Goal: Task Accomplishment & Management: Manage account settings

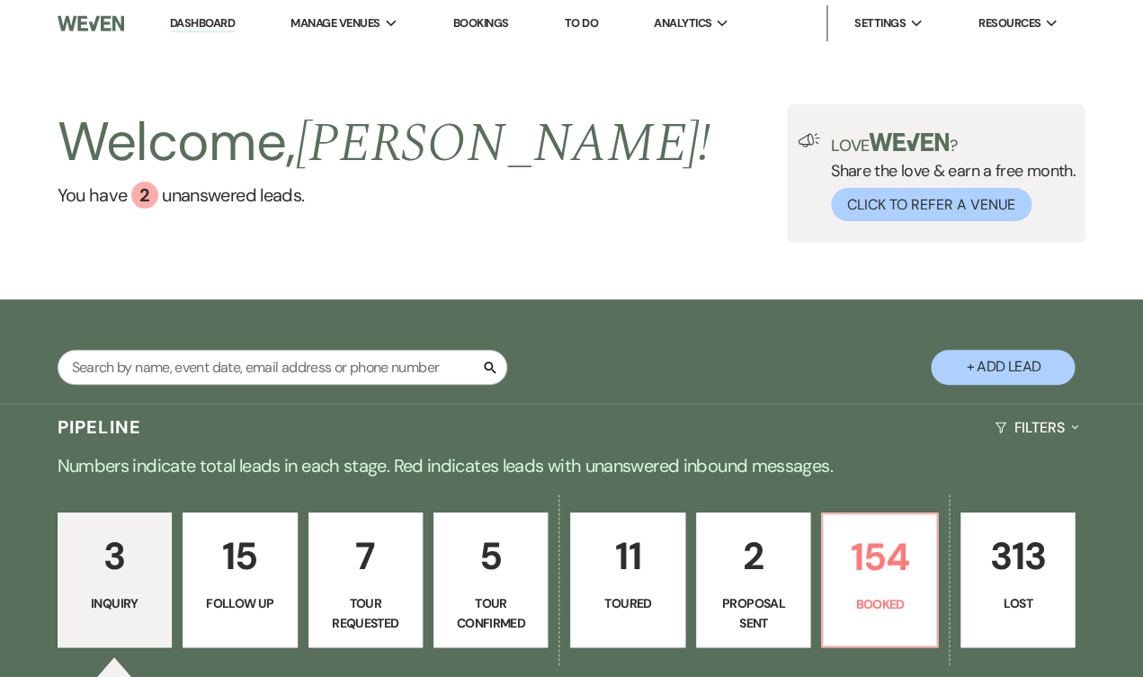
scroll to position [12, 0]
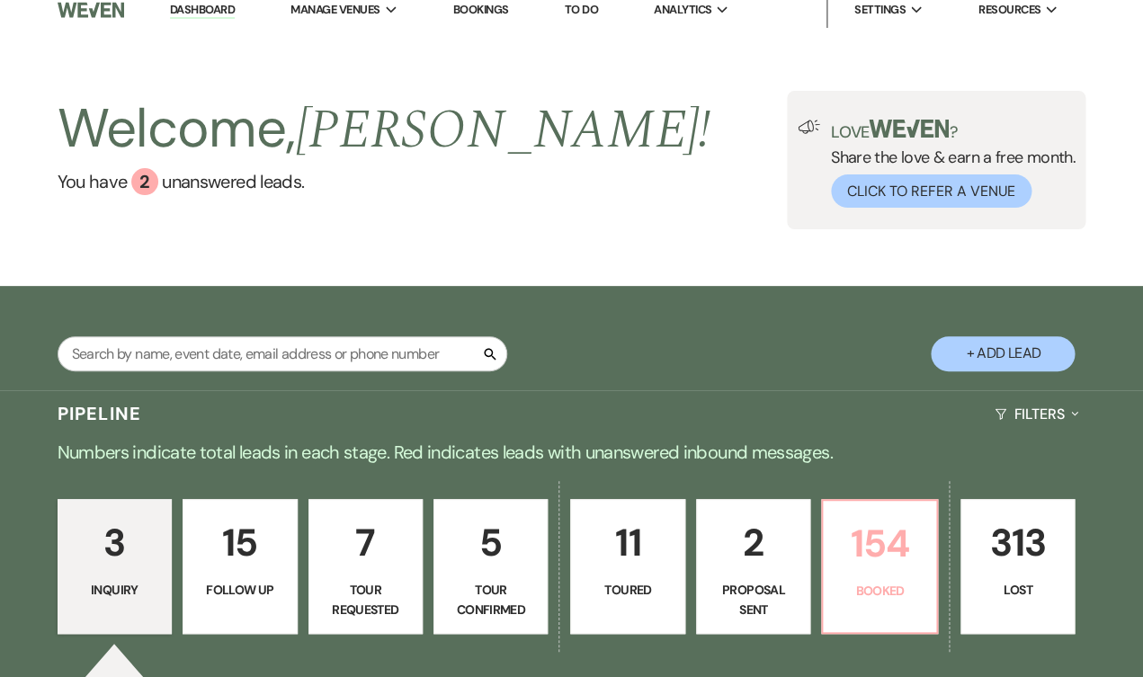
click at [925, 524] on p "154" at bounding box center [879, 544] width 91 height 60
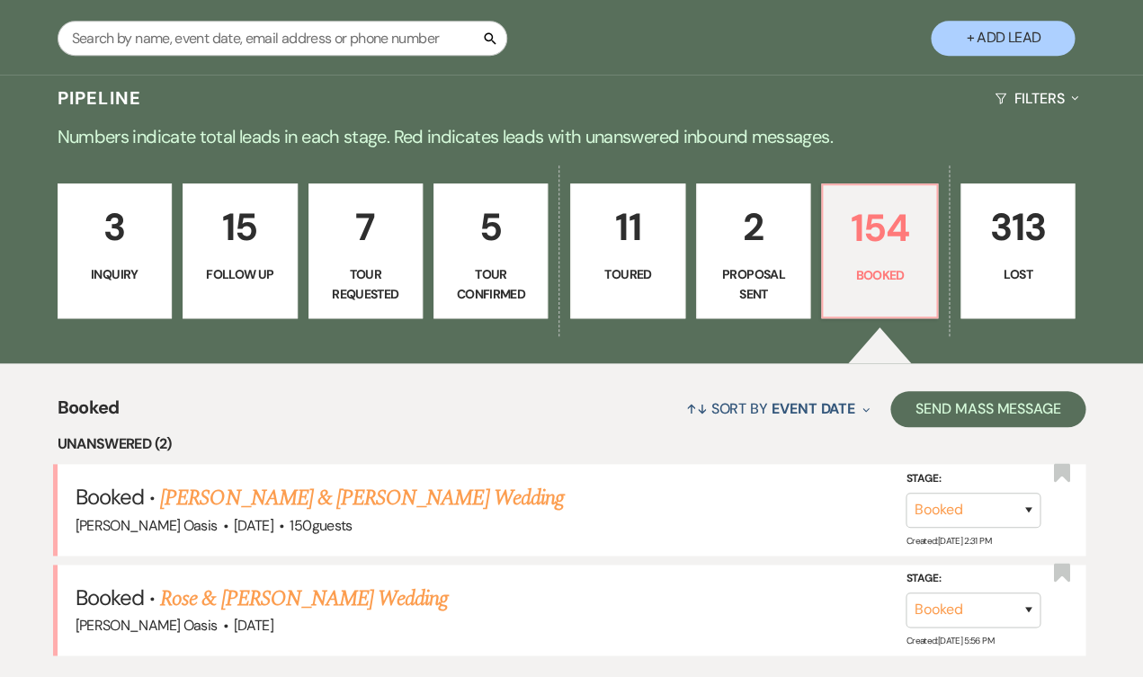
scroll to position [472, 0]
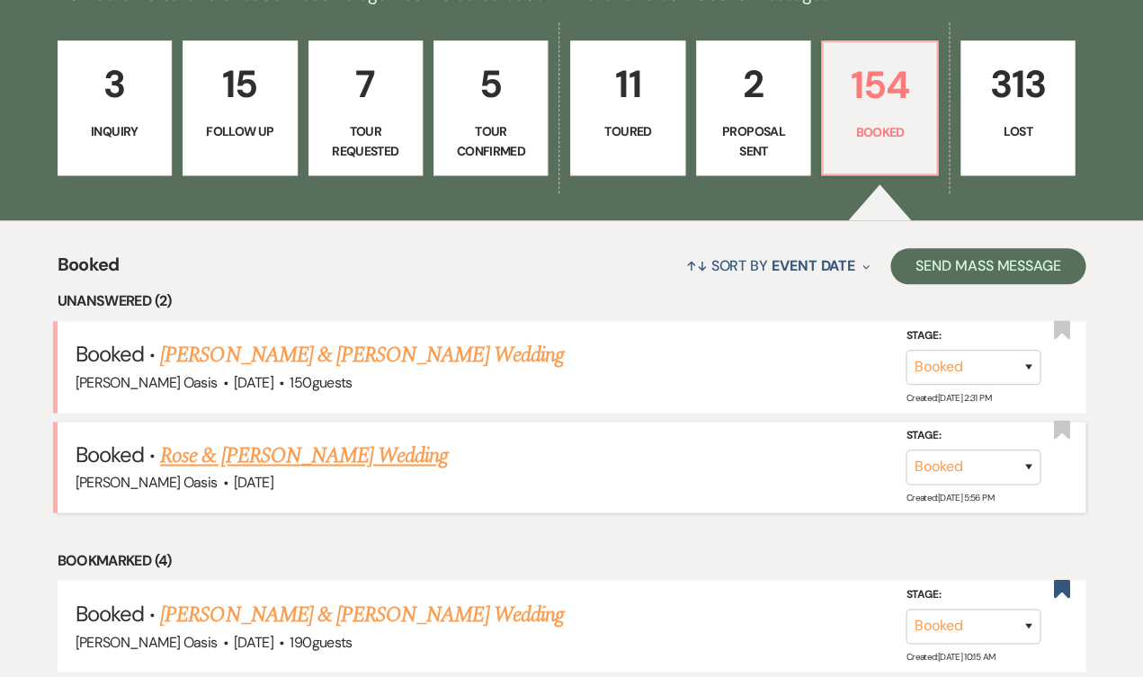
click at [329, 440] on link "Rose & [PERSON_NAME] Wedding" at bounding box center [304, 456] width 288 height 32
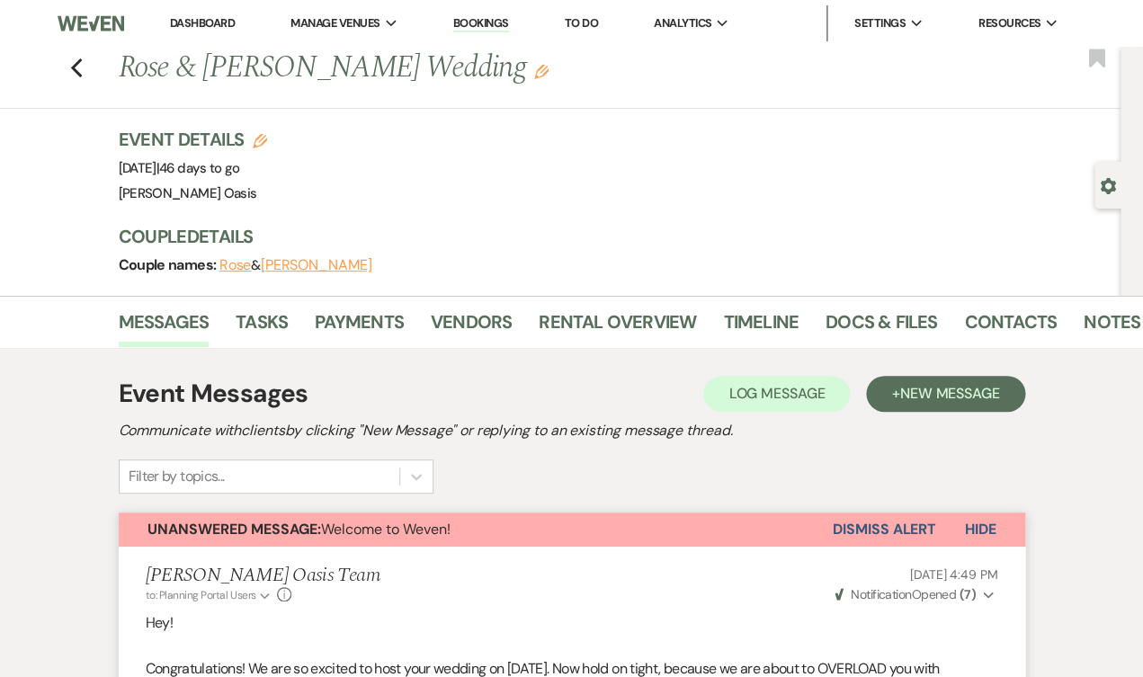
click at [161, 13] on li "Dashboard" at bounding box center [202, 23] width 83 height 36
click at [170, 16] on link "Dashboard" at bounding box center [202, 22] width 65 height 15
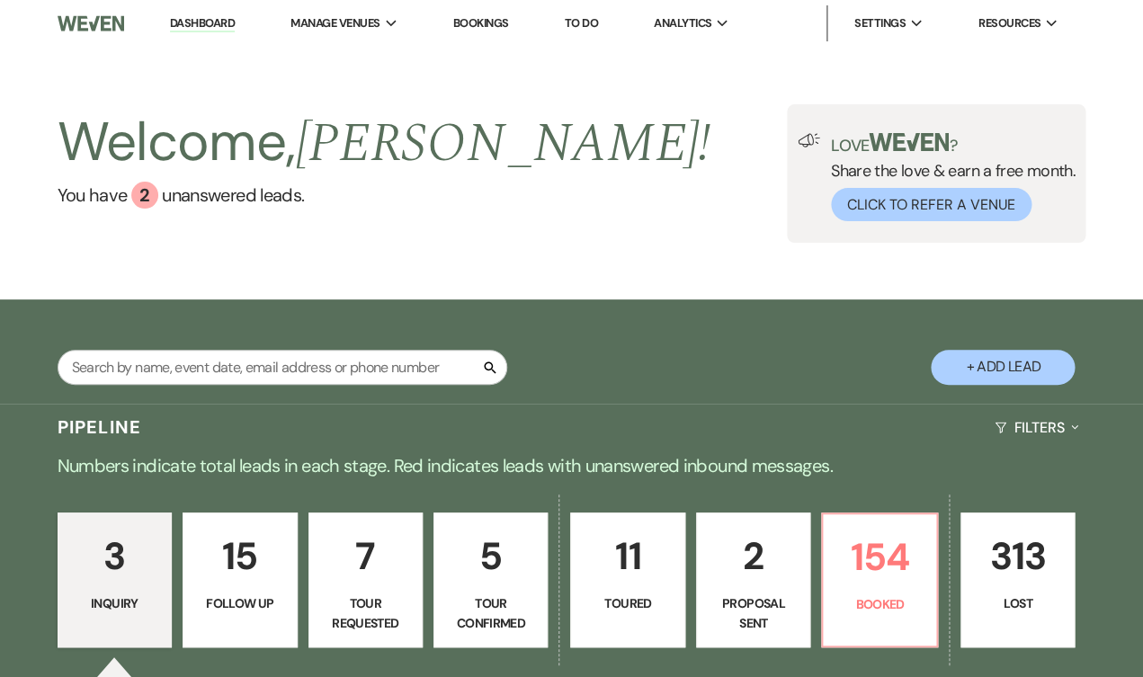
click at [375, 599] on p "Tour Requested" at bounding box center [365, 614] width 91 height 40
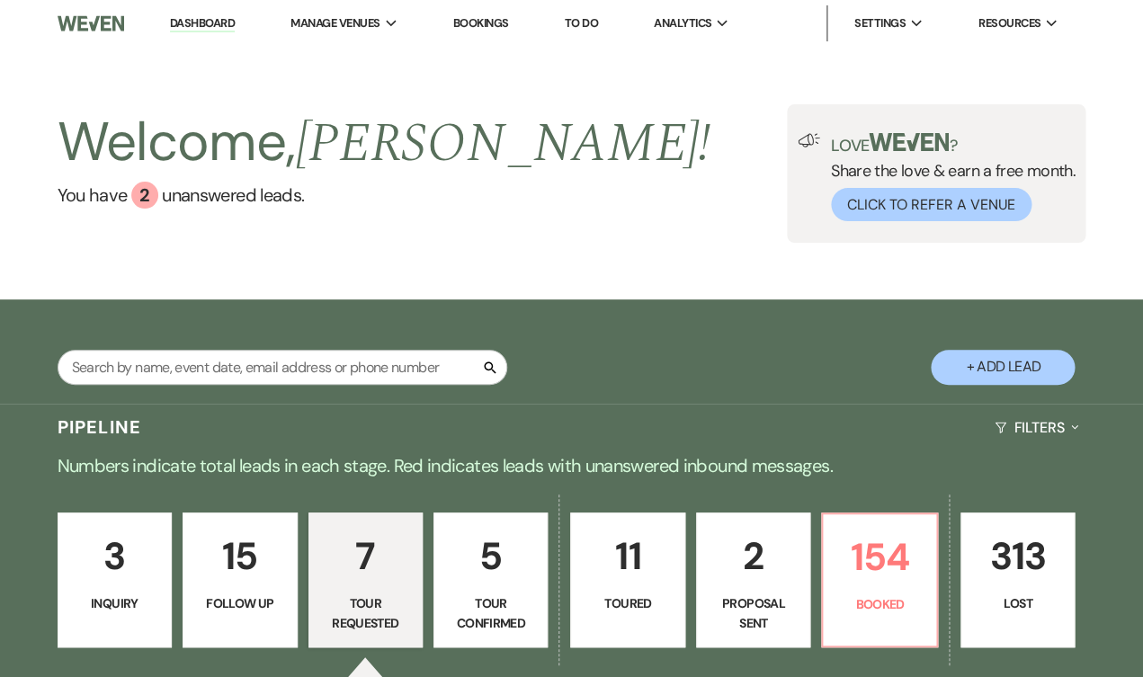
select select "2"
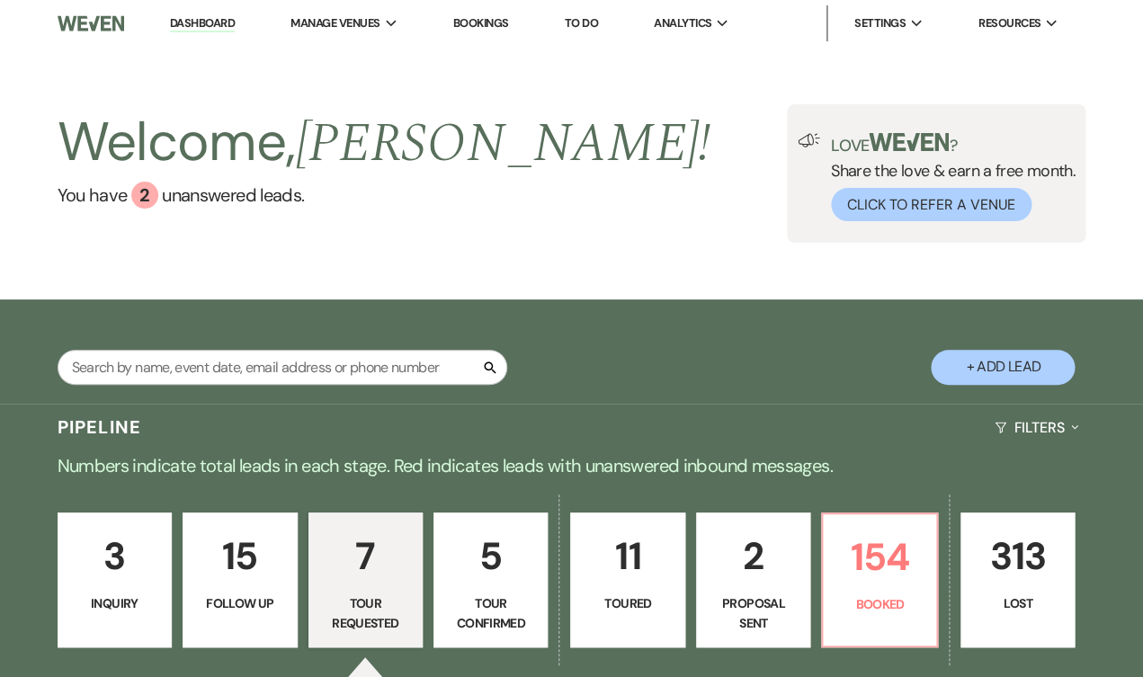
select select "2"
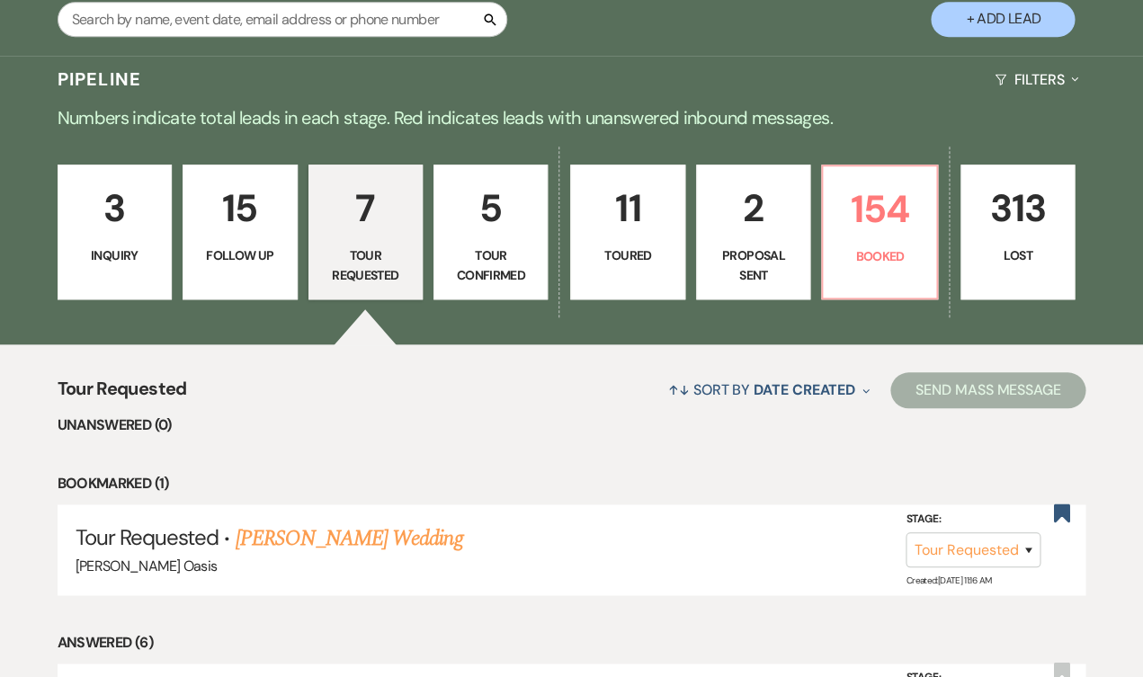
scroll to position [603, 0]
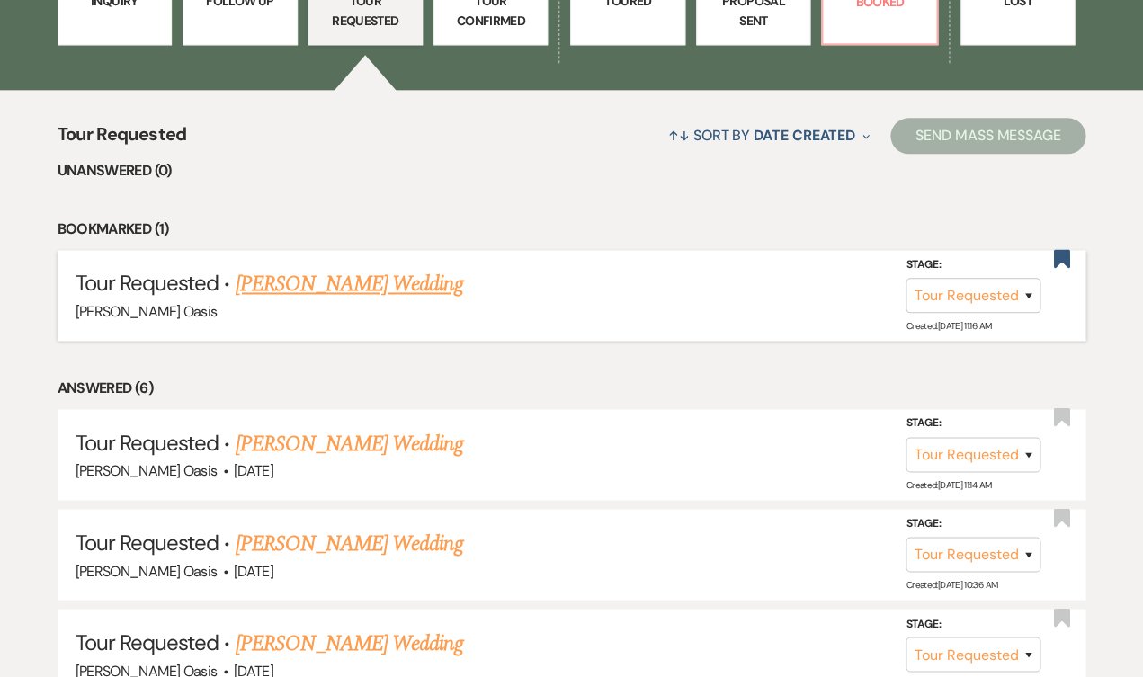
click at [317, 268] on link "[PERSON_NAME] Wedding" at bounding box center [349, 284] width 228 height 32
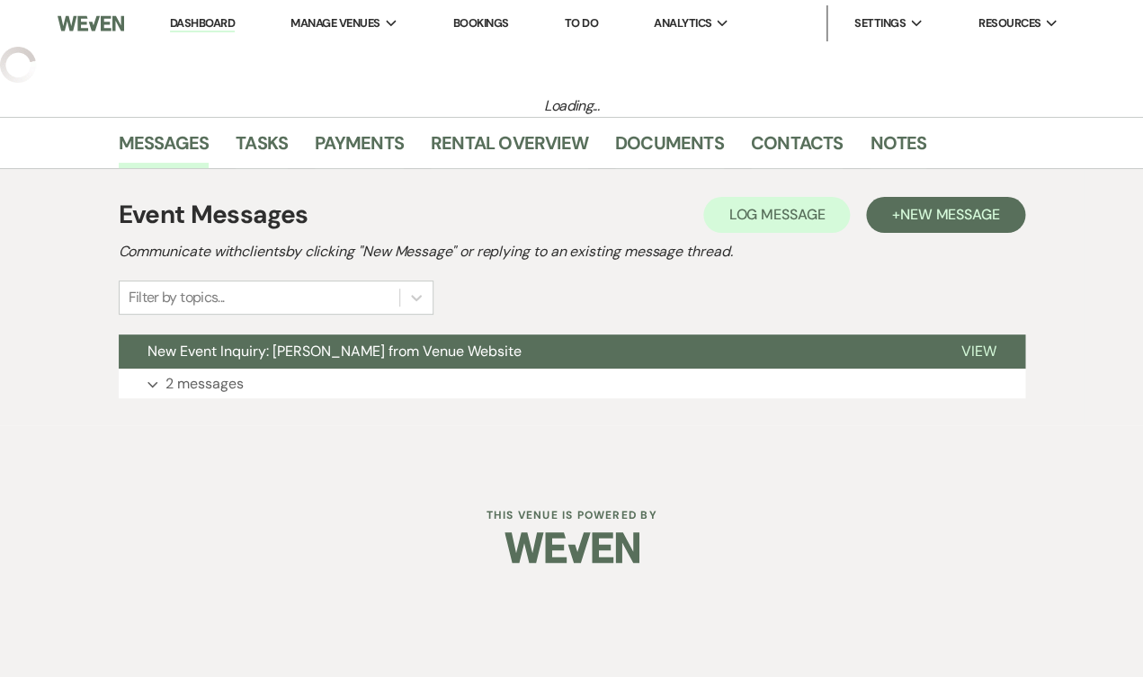
select select "2"
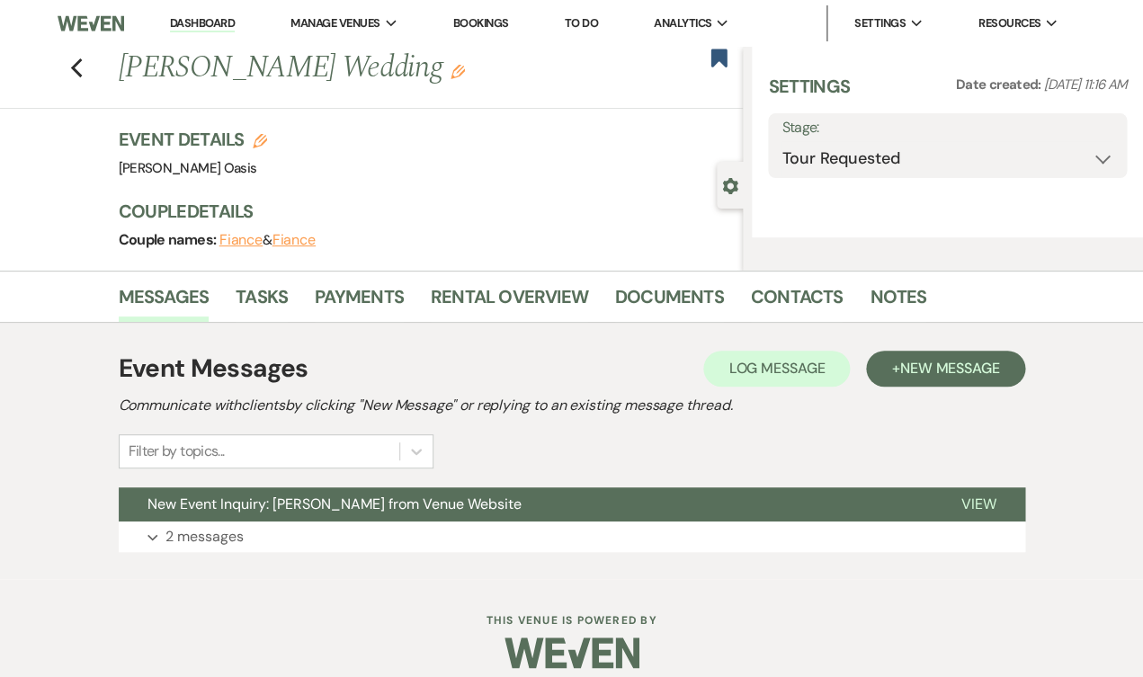
select select "5"
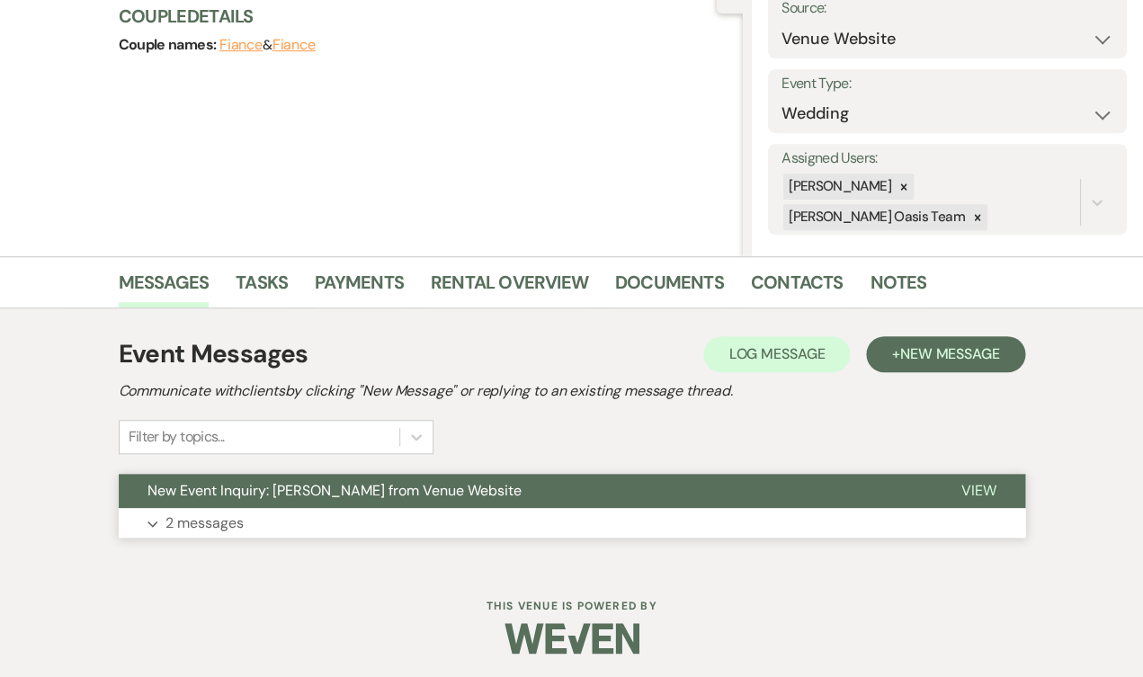
click at [417, 498] on button "New Event Inquiry: [PERSON_NAME] from Venue Website" at bounding box center [526, 491] width 814 height 34
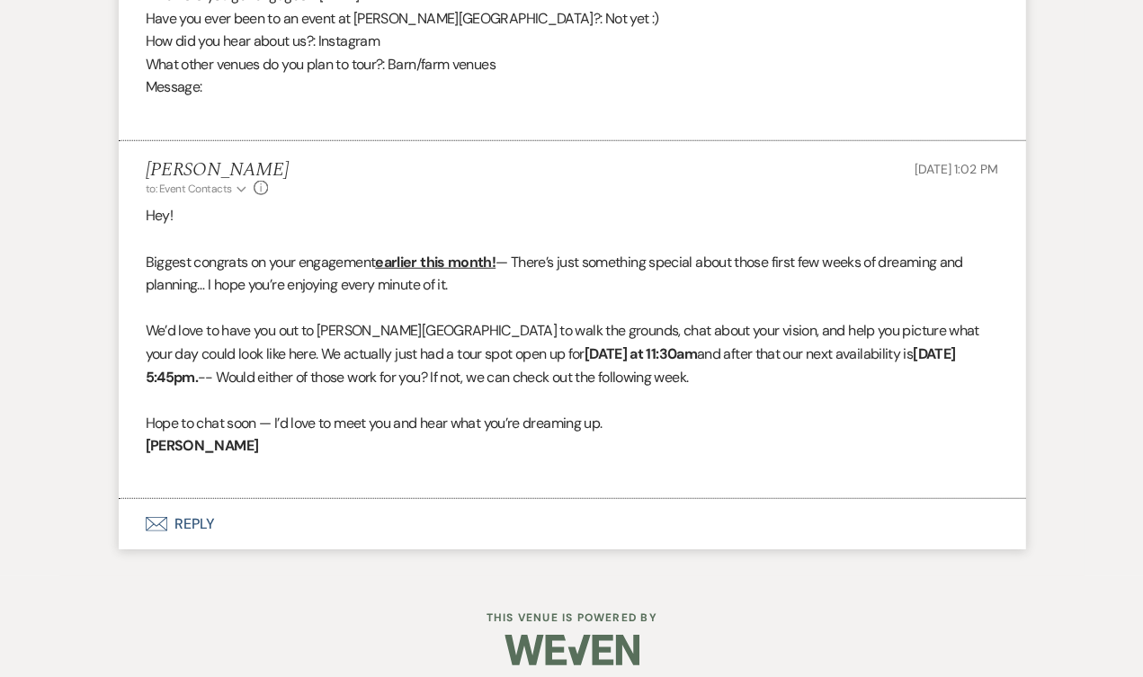
scroll to position [1180, 0]
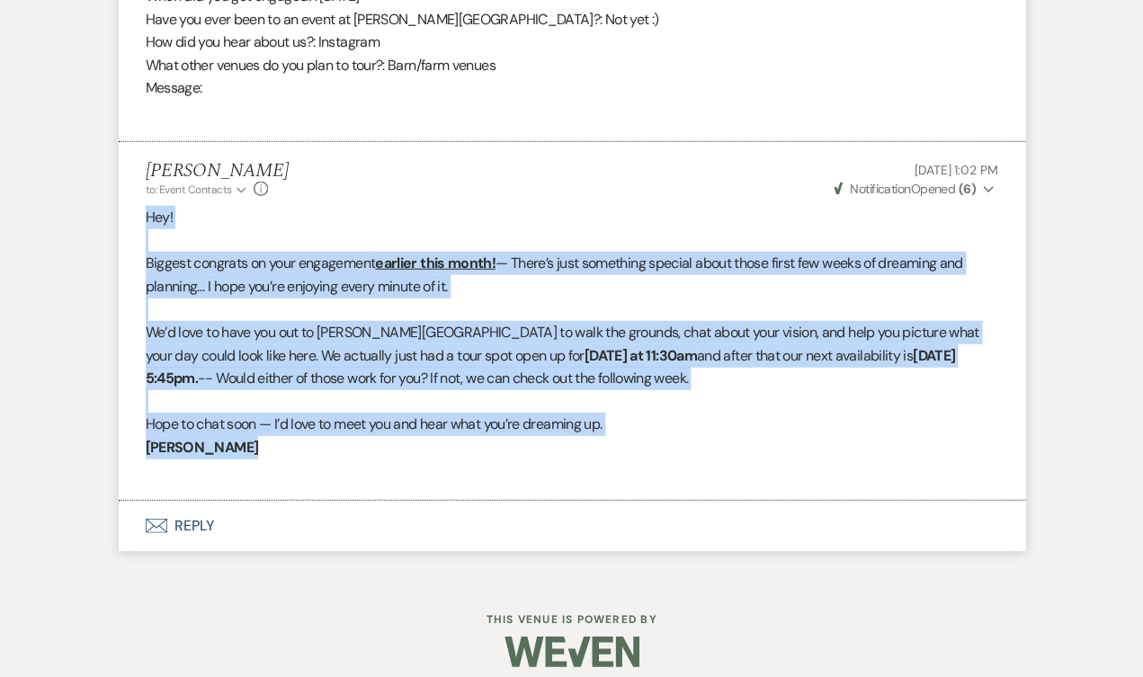
drag, startPoint x: 264, startPoint y: 436, endPoint x: 110, endPoint y: 197, distance: 284.4
copy div "Hey! Biggest congrats on your engagement earlier this month! — There’s just som…"
